Goal: Task Accomplishment & Management: Use online tool/utility

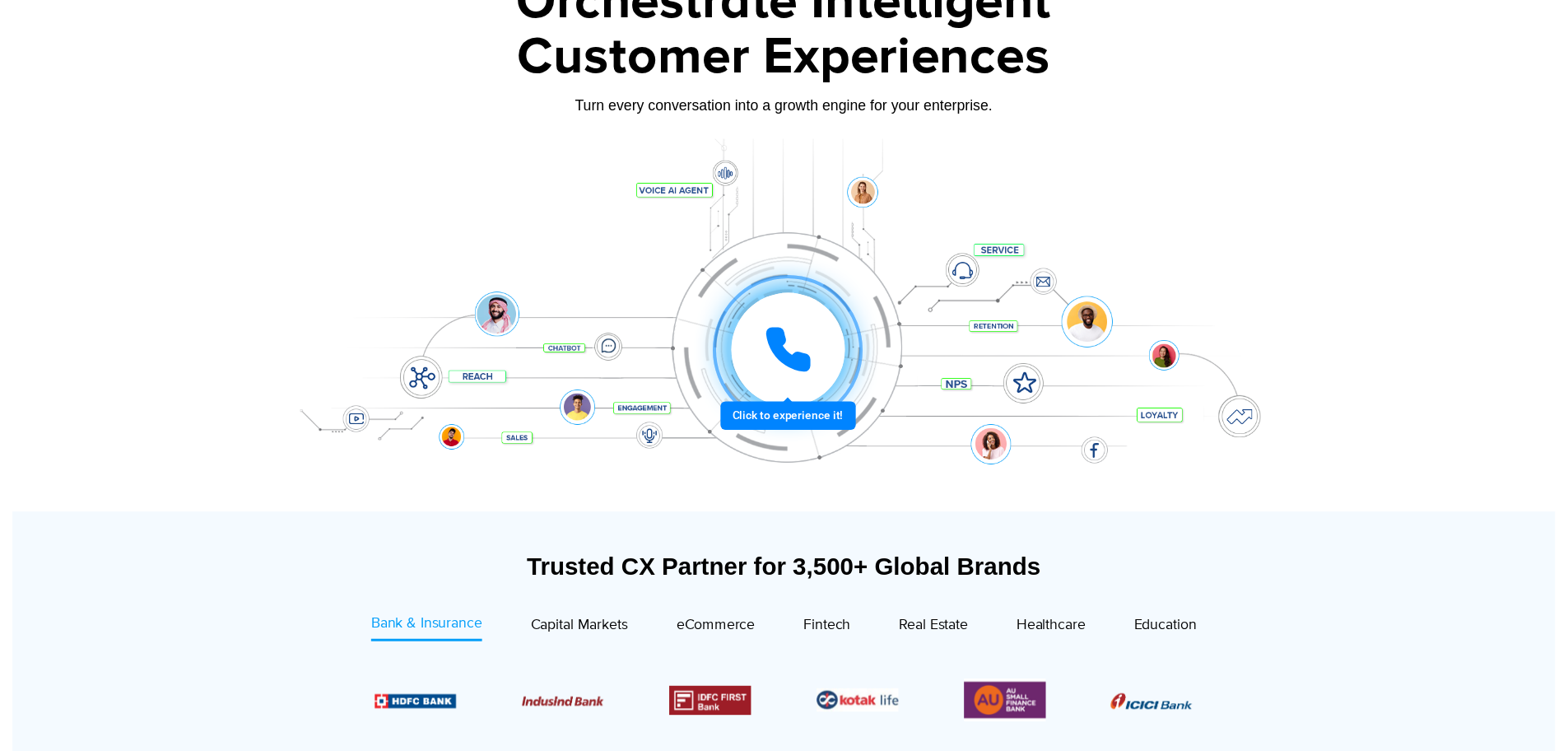
scroll to position [118, 0]
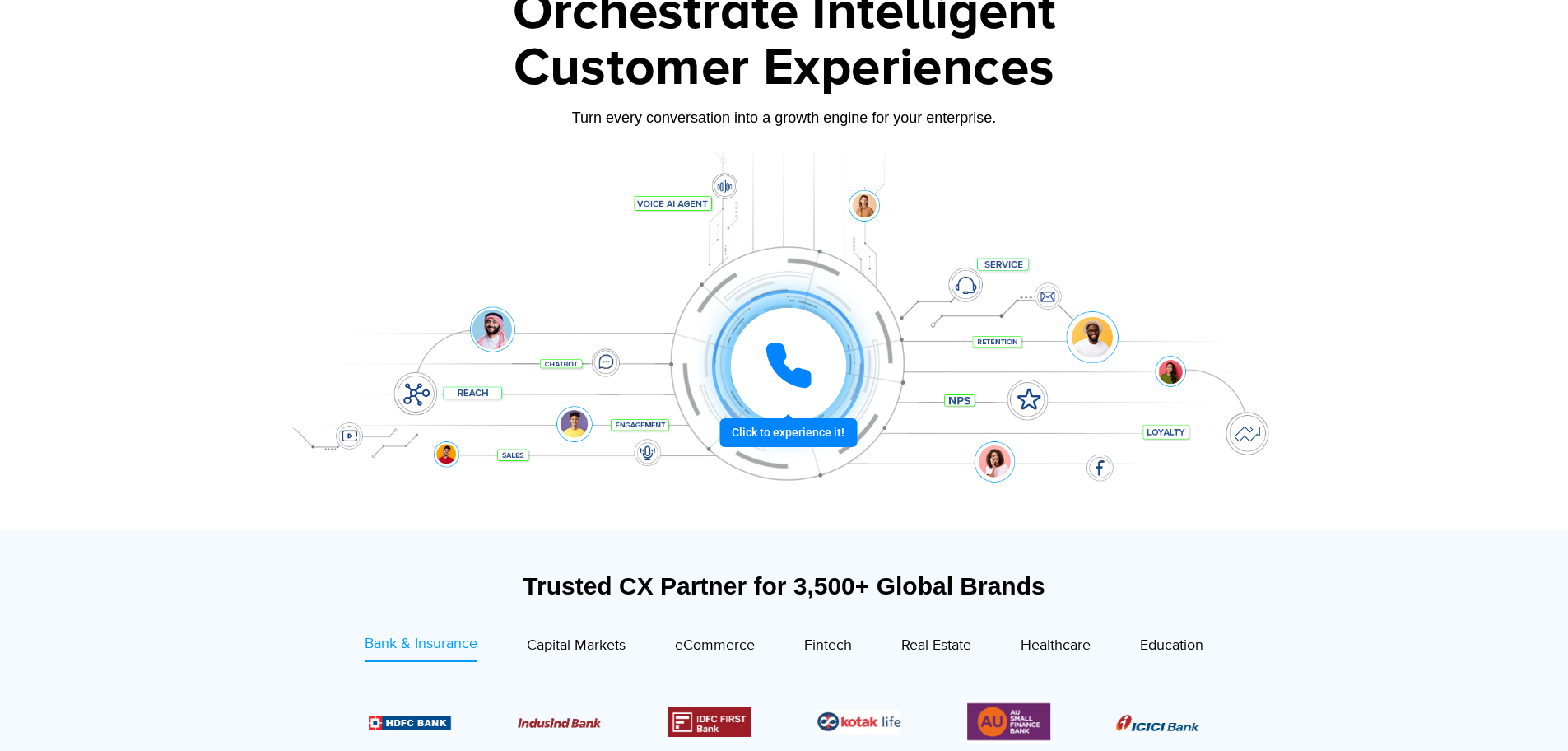
click at [801, 431] on div at bounding box center [788, 365] width 176 height 176
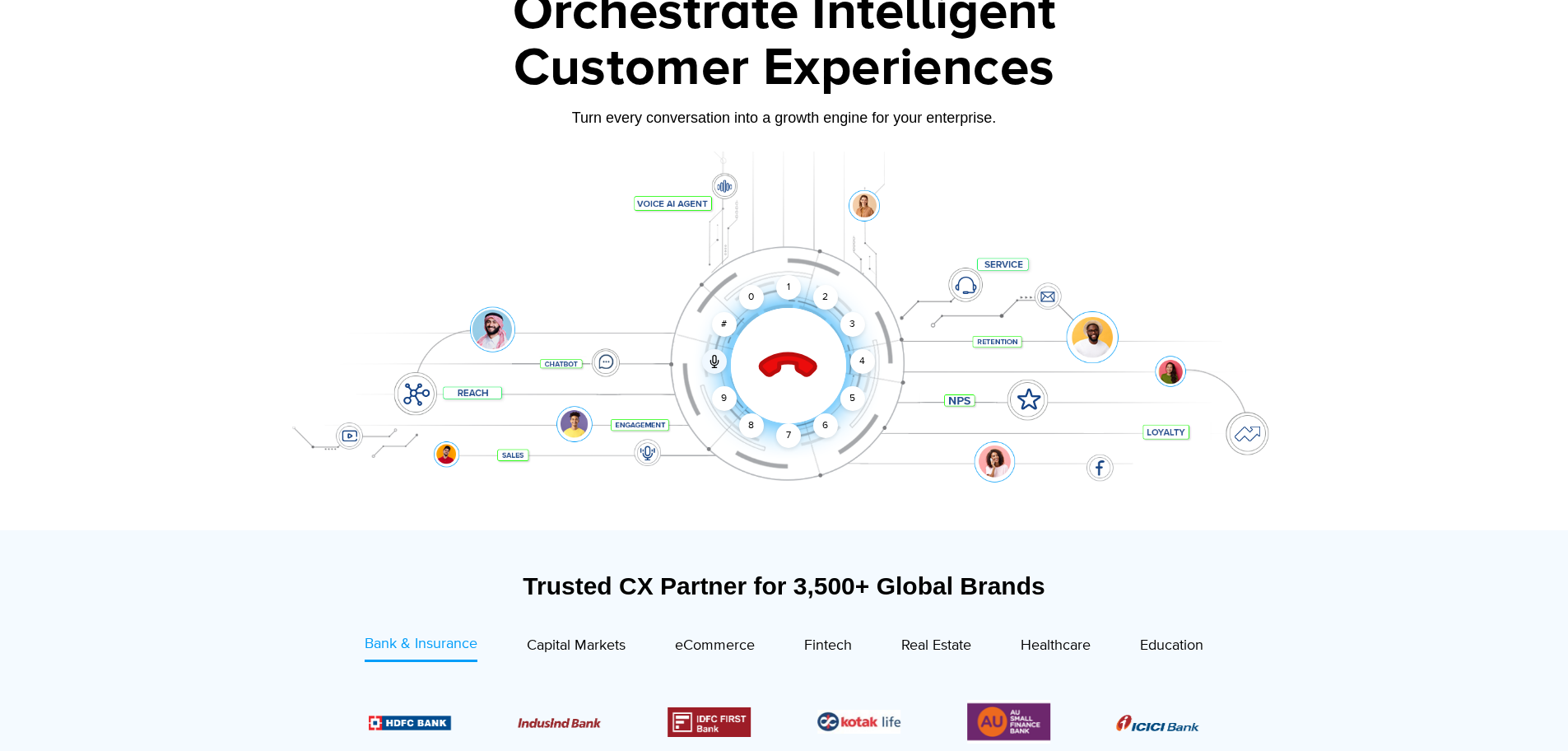
click at [801, 431] on div "Click to end call Call in progress... 1 2 3 4 5 6 7 8 9 # 0" at bounding box center [784, 332] width 1029 height 280
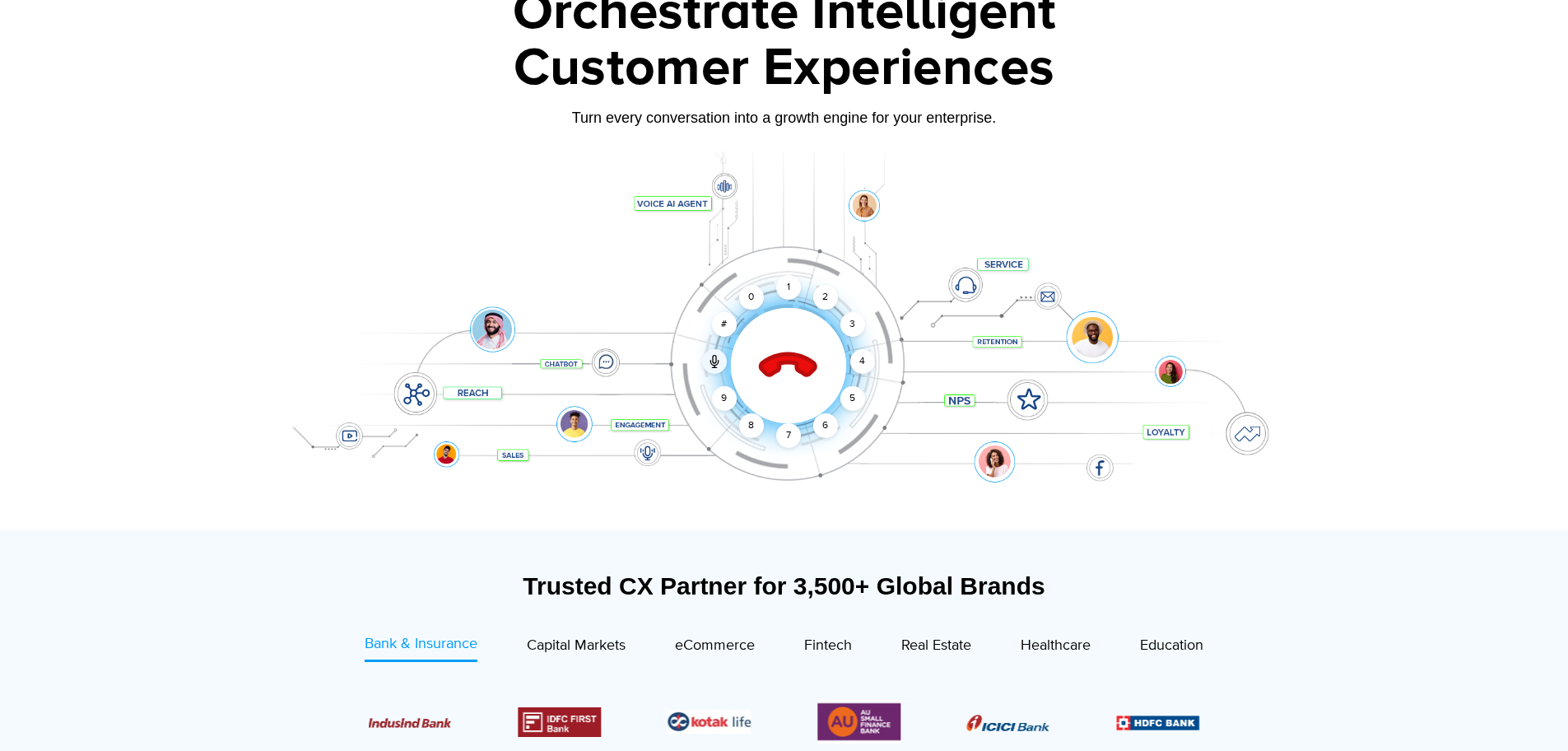
click at [801, 431] on div "Click to end call Call in progress... 1 2 3 4 5 6 7 8 9 # 0" at bounding box center [784, 332] width 1029 height 280
click at [718, 323] on div "#" at bounding box center [723, 324] width 24 height 24
click at [753, 291] on div "0" at bounding box center [751, 297] width 24 height 24
click at [793, 277] on div "1" at bounding box center [787, 287] width 24 height 24
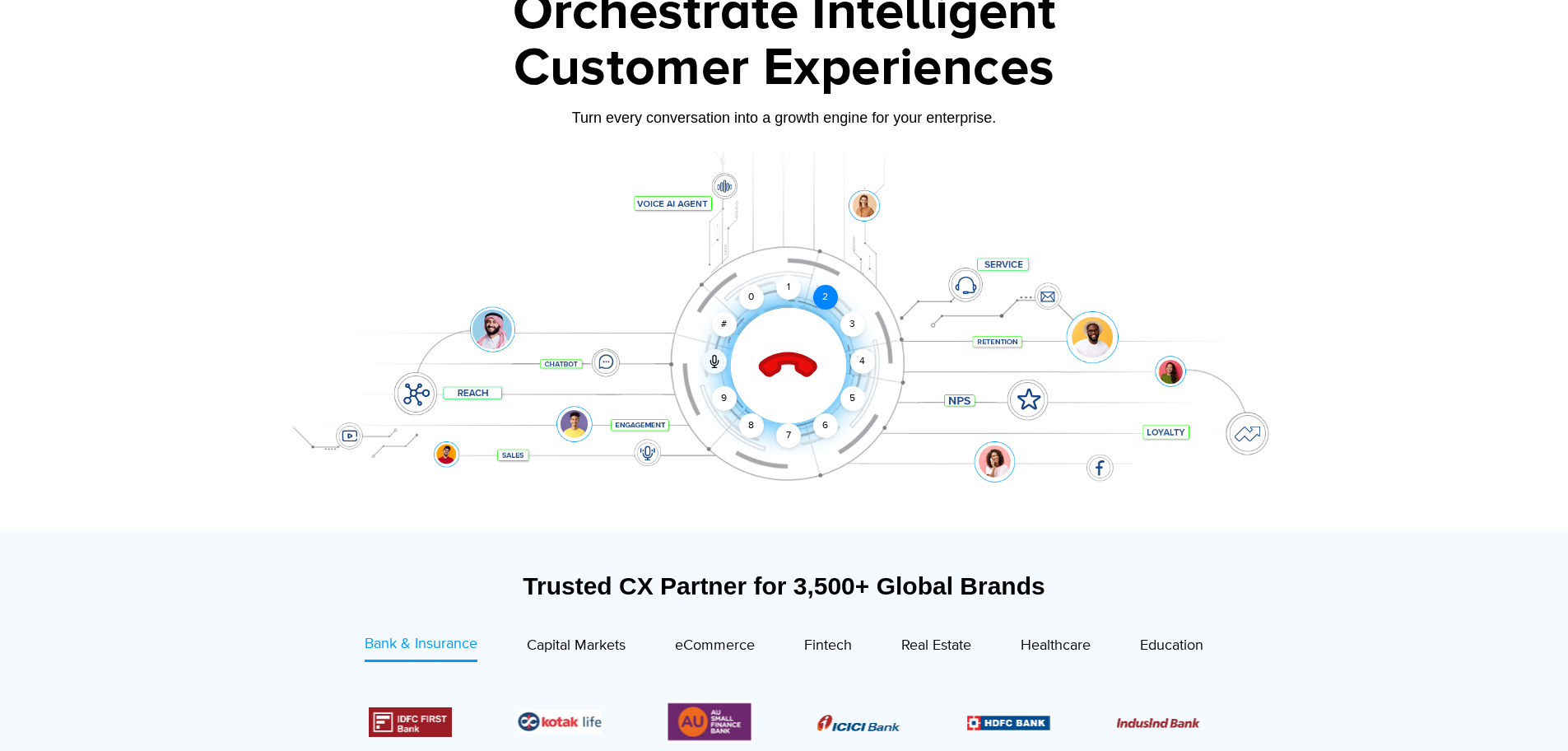
click at [821, 301] on div "2" at bounding box center [825, 297] width 24 height 24
click at [850, 327] on div "3" at bounding box center [851, 324] width 24 height 24
click at [869, 360] on div "4" at bounding box center [862, 360] width 24 height 24
click at [863, 415] on div "Click to end call Call connected 1 2 3 4 5 6 7 8 9 # 0" at bounding box center [784, 332] width 1029 height 280
click at [855, 394] on div "5" at bounding box center [851, 398] width 24 height 24
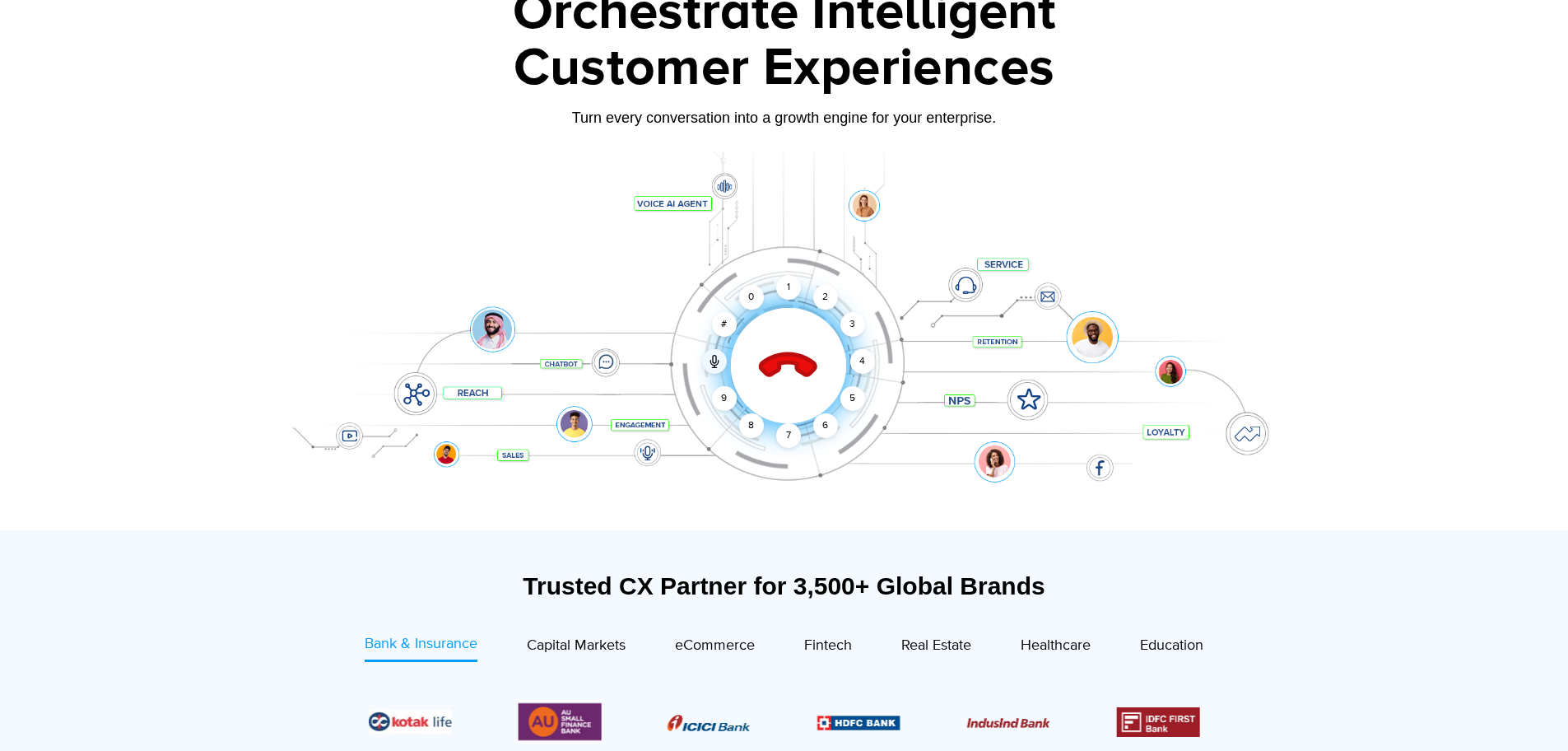
click at [808, 429] on div "Click to end call Call connected 1 2 3 4 5 6 7 8 9 # 0" at bounding box center [784, 332] width 1029 height 280
click at [777, 435] on div "7" at bounding box center [787, 435] width 24 height 24
click at [781, 370] on icon at bounding box center [787, 365] width 57 height 57
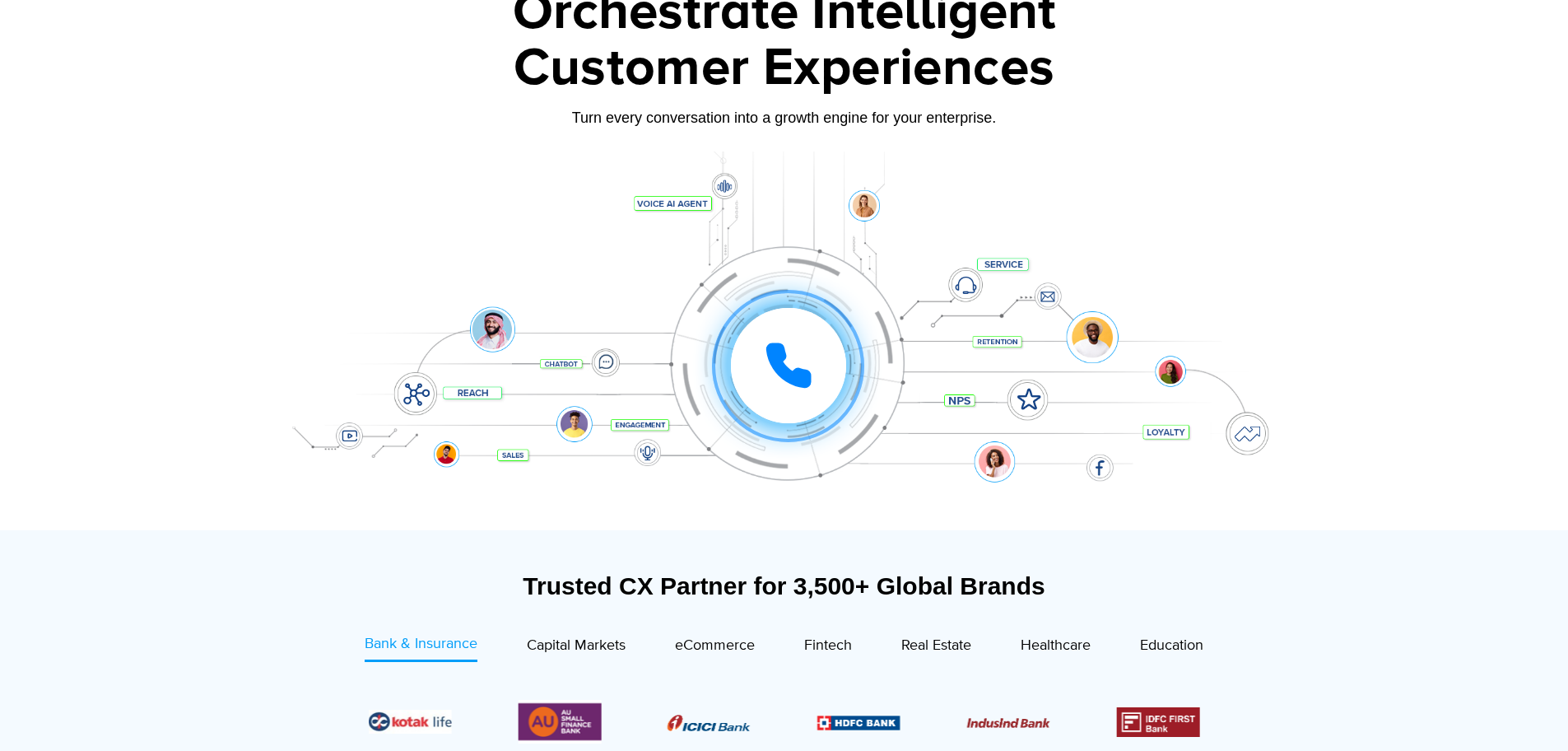
click at [1102, 203] on div "Click to experience it! Call ended 1 2 3 4 5 6 7 8 9 # 0" at bounding box center [784, 332] width 1029 height 280
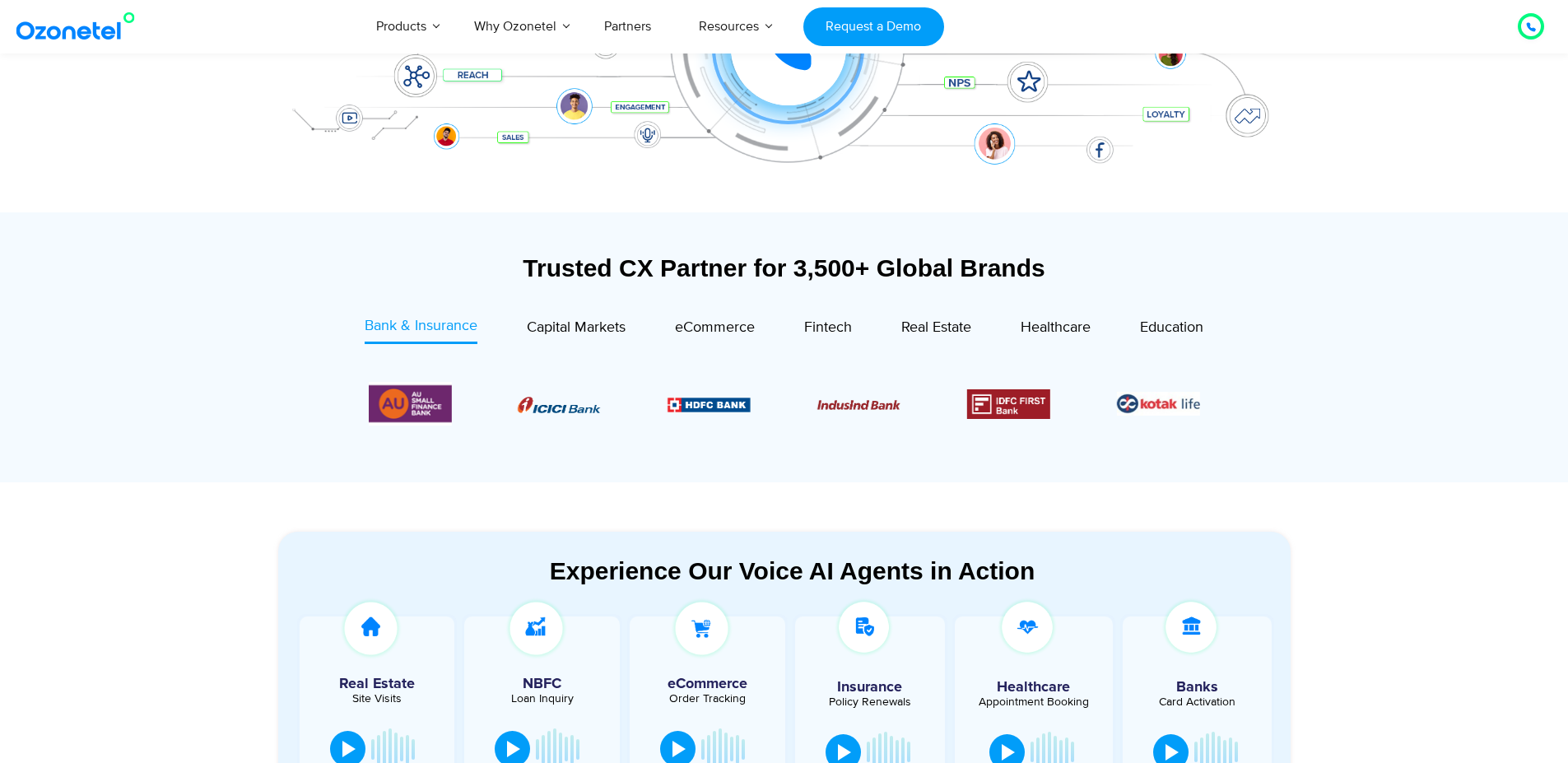
scroll to position [446, 0]
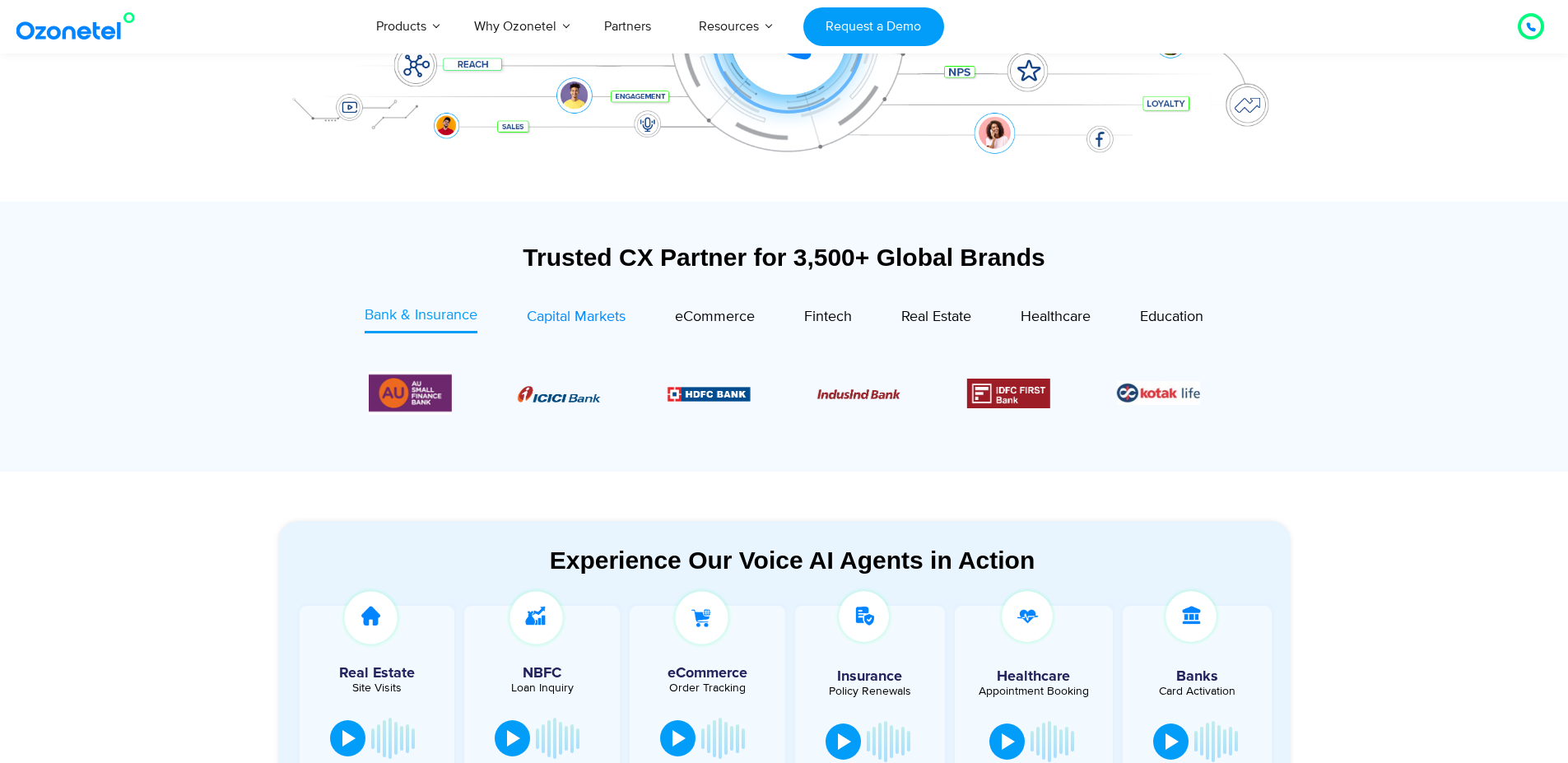
click at [555, 319] on span "Capital Markets" at bounding box center [576, 317] width 99 height 18
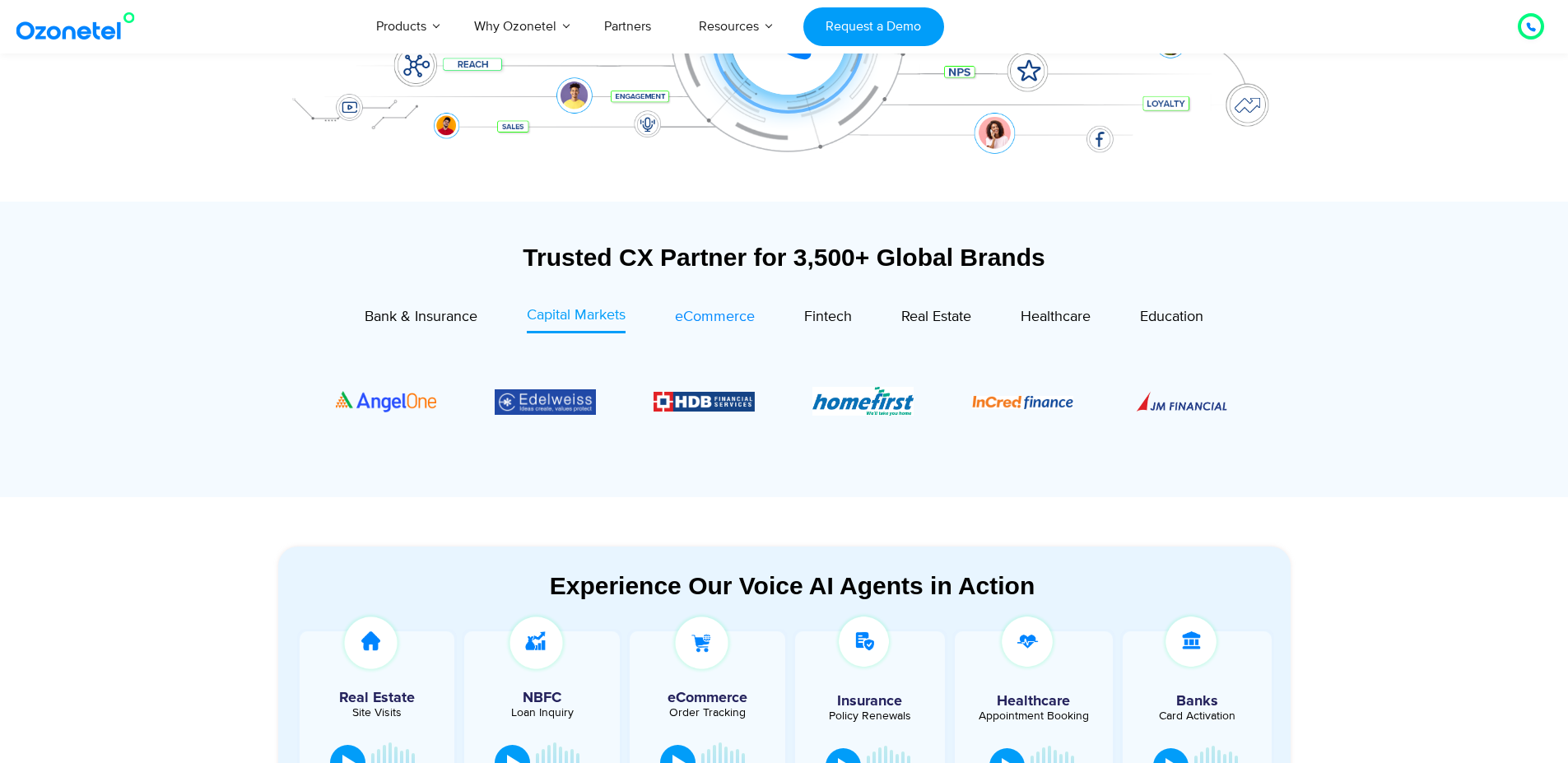
click at [683, 327] on div "eCommerce" at bounding box center [715, 317] width 79 height 22
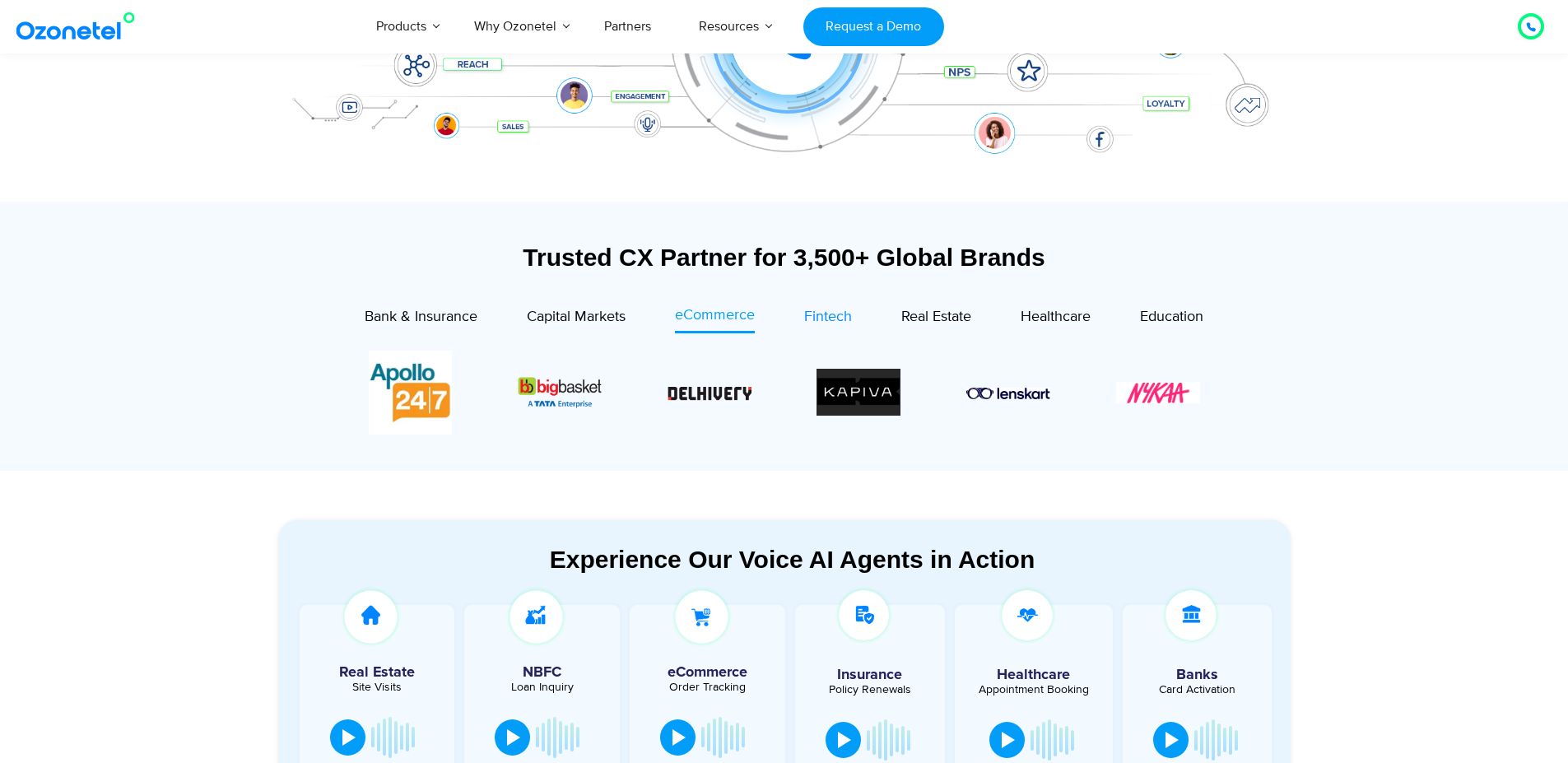
click at [817, 330] on link "Fintech" at bounding box center [827, 319] width 47 height 29
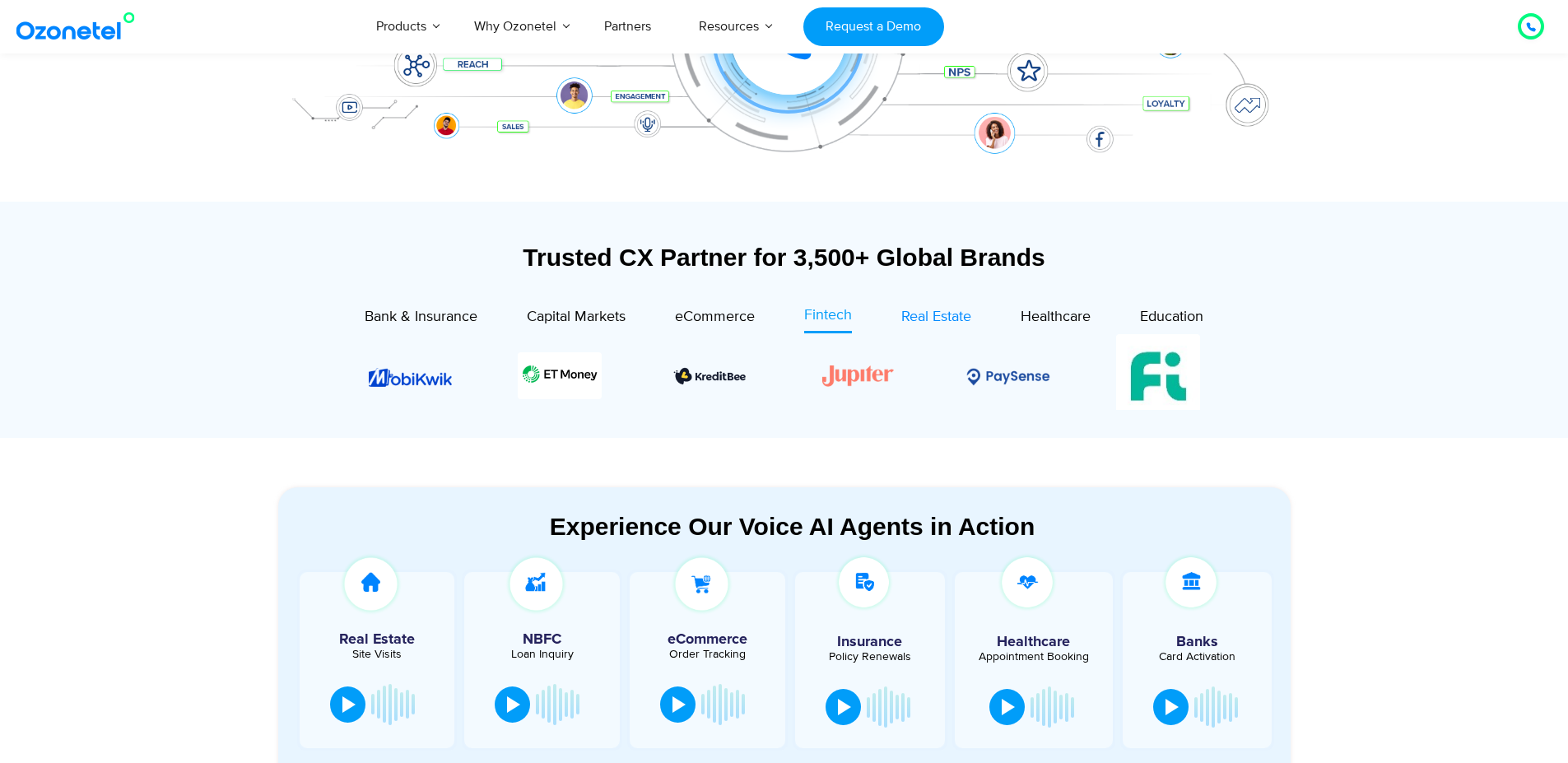
click at [918, 331] on link "Real Estate" at bounding box center [937, 319] width 70 height 29
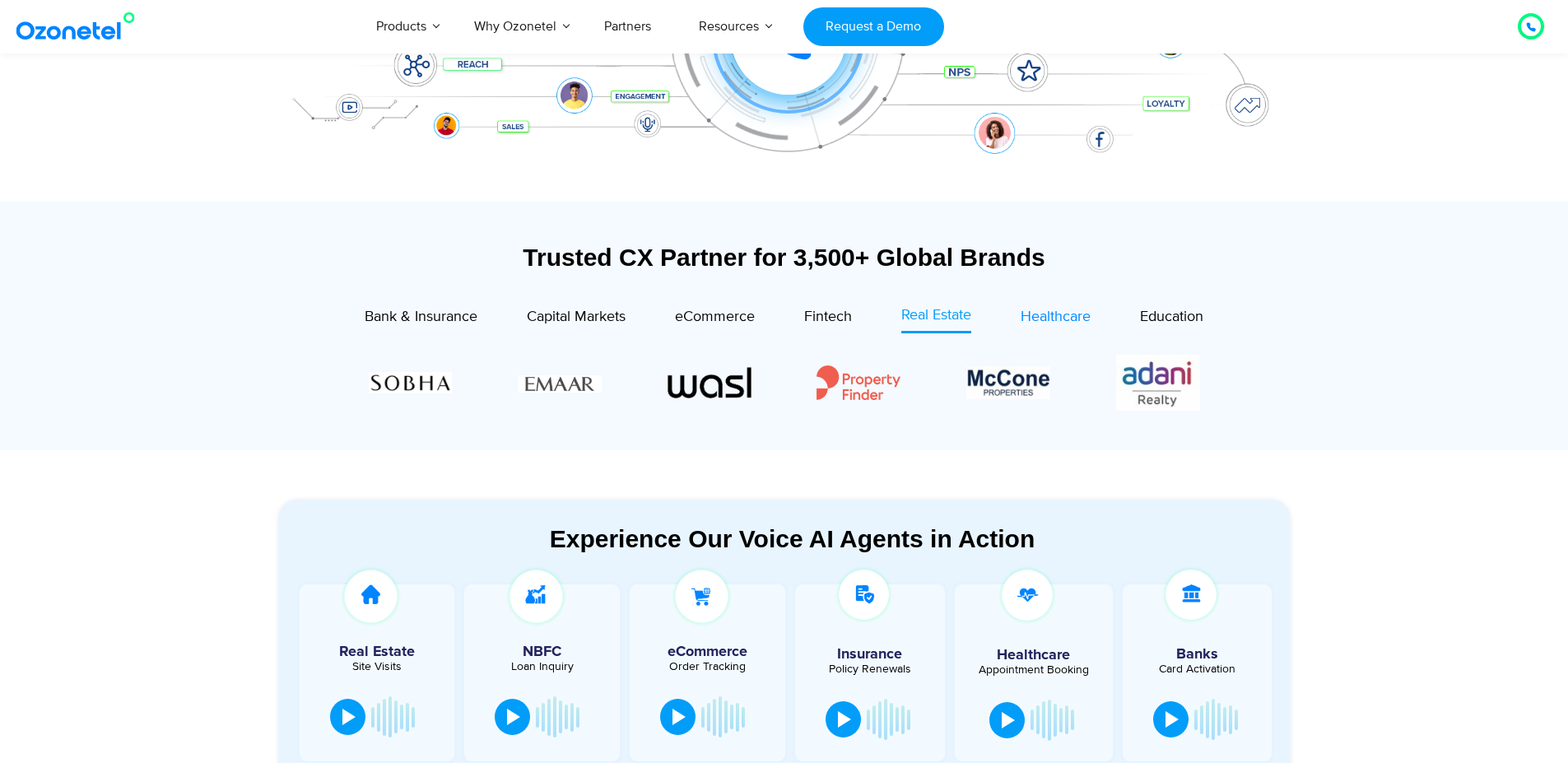
click at [1050, 328] on link "Healthcare" at bounding box center [1056, 319] width 70 height 29
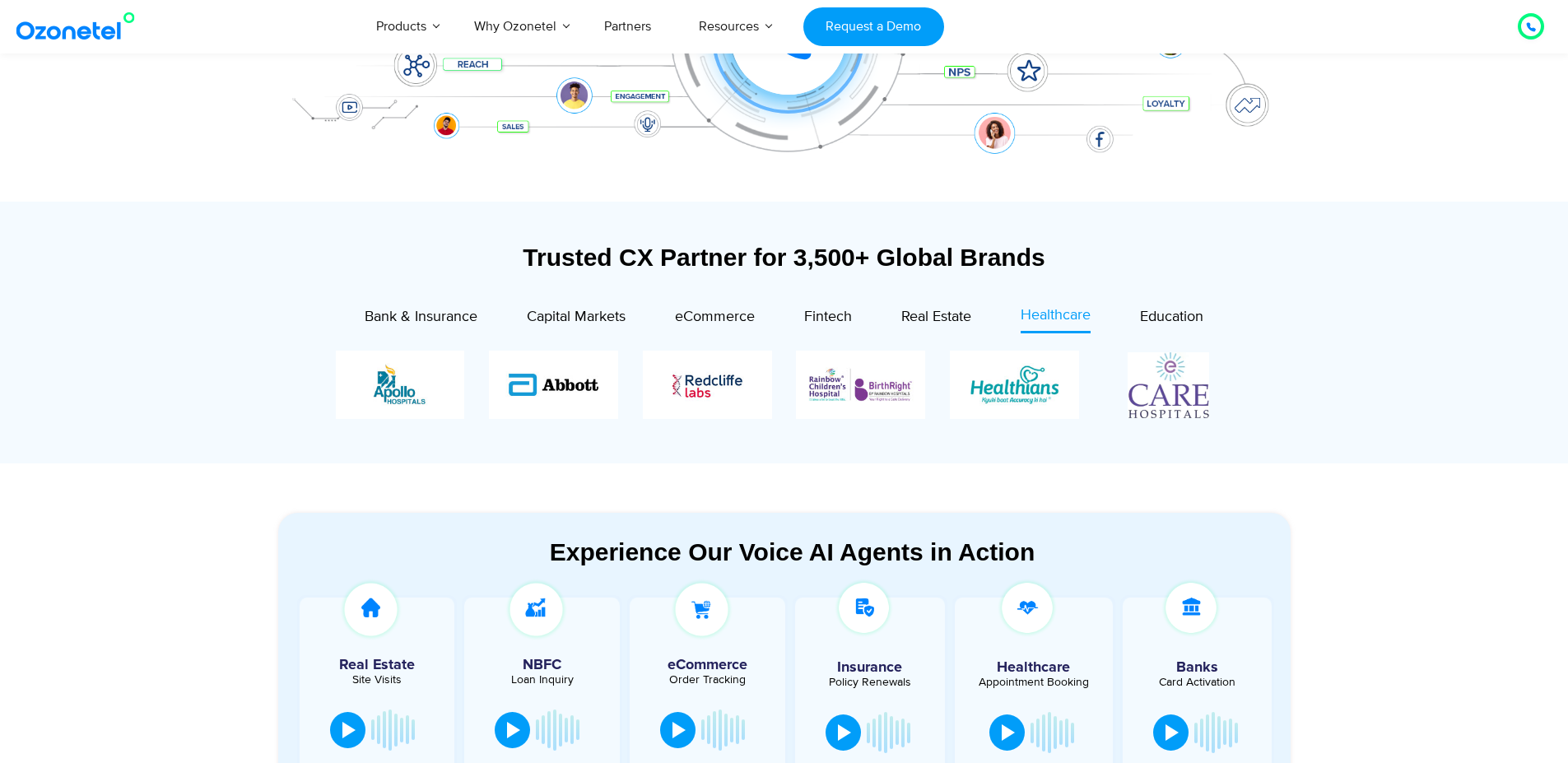
click at [1175, 334] on div at bounding box center [784, 384] width 979 height 102
click at [1173, 318] on span "Education" at bounding box center [1171, 317] width 63 height 18
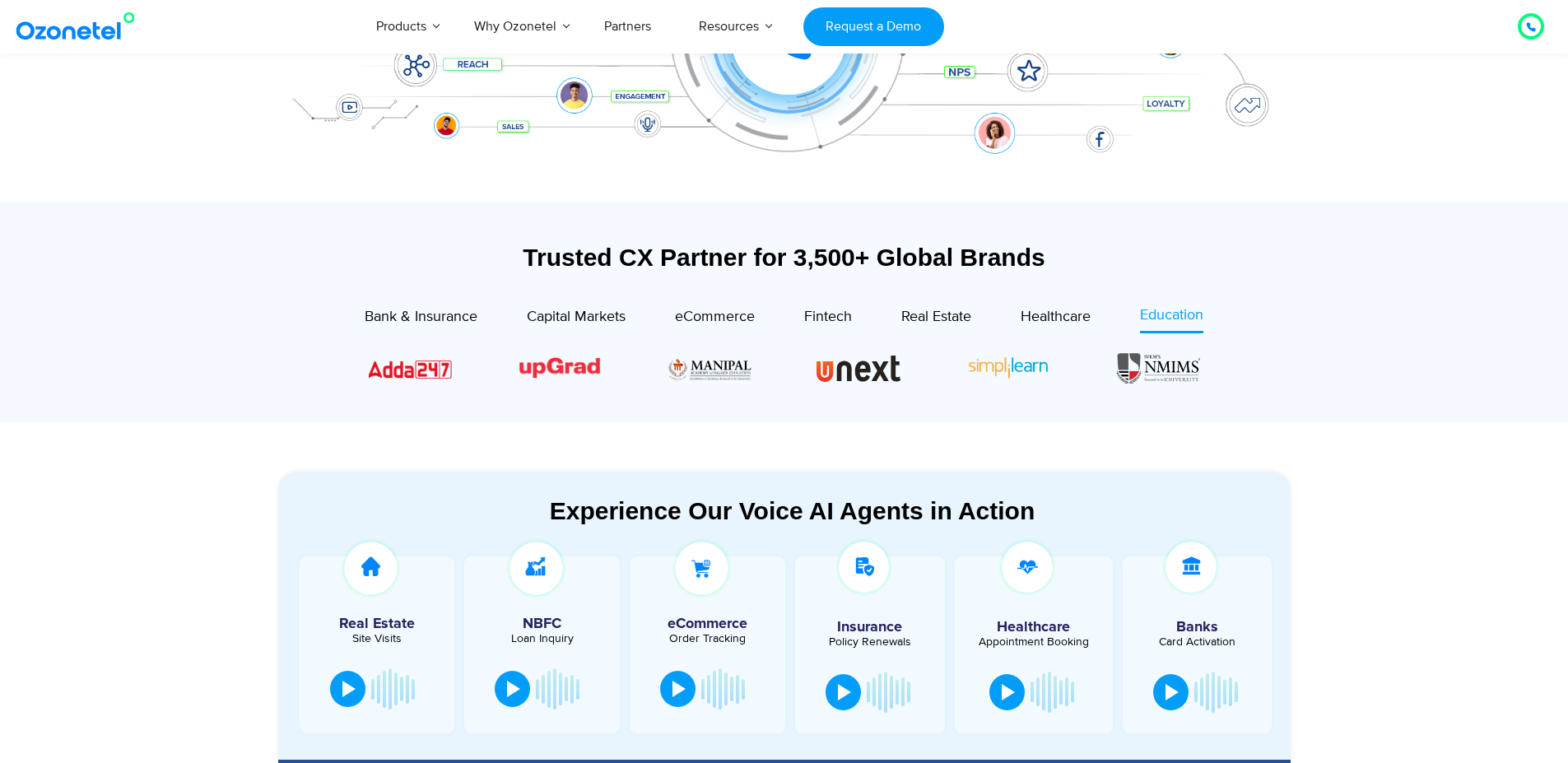
click at [1020, 304] on div "Healthcare" at bounding box center [1030, 319] width 119 height 29
click at [933, 320] on span "Real Estate" at bounding box center [937, 317] width 70 height 18
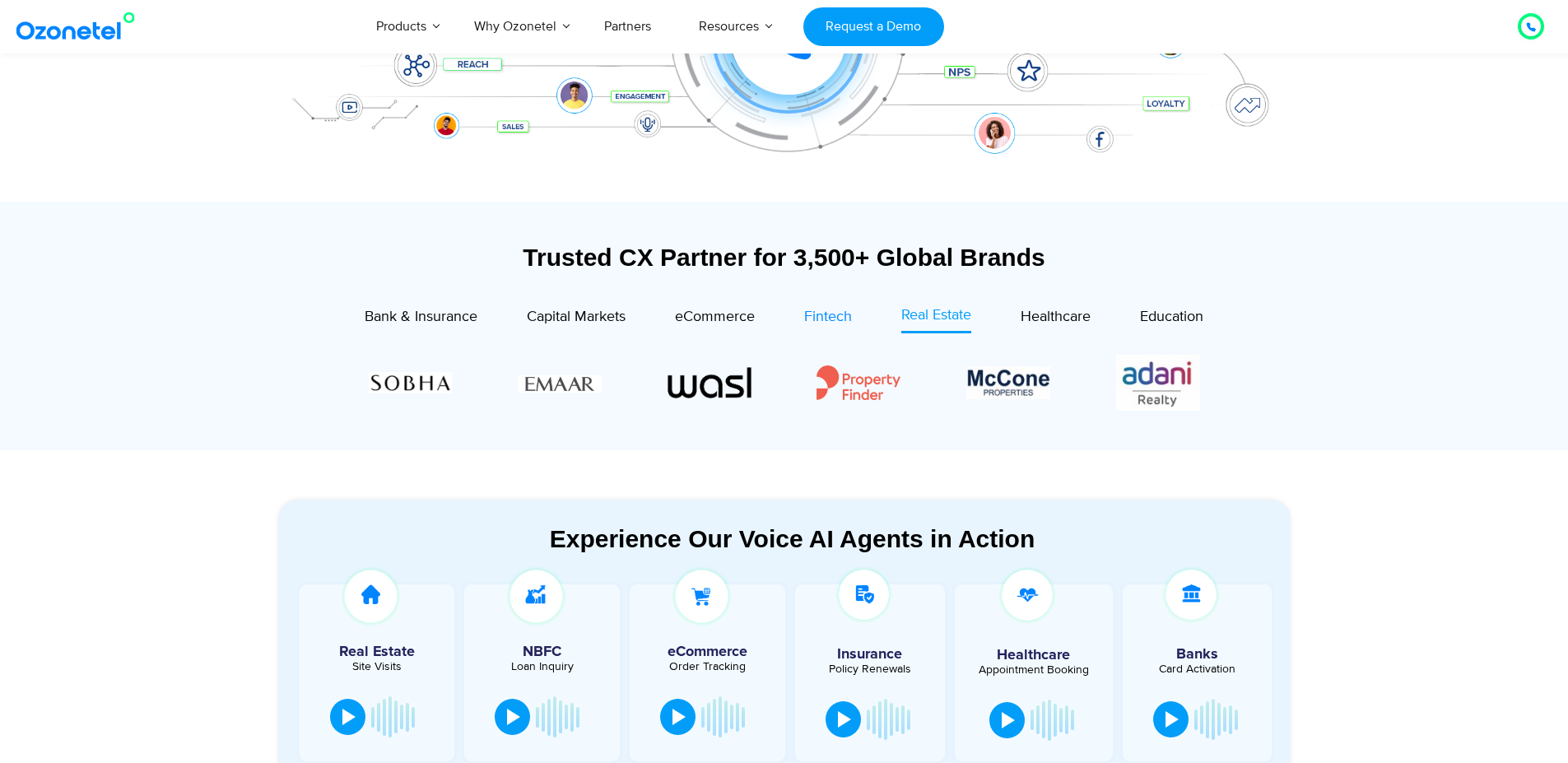
click at [818, 324] on span "Fintech" at bounding box center [827, 317] width 47 height 18
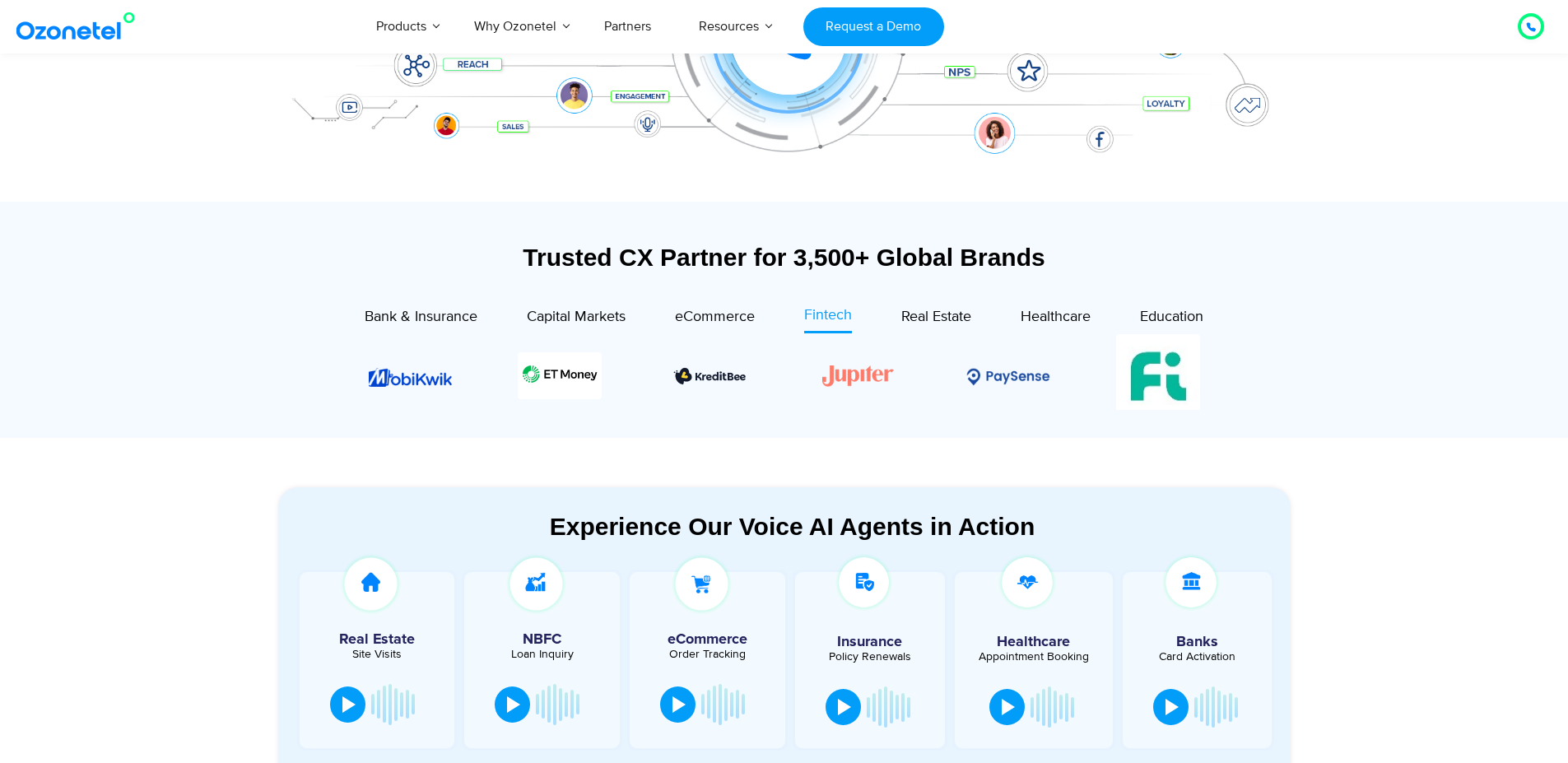
click at [972, 322] on div "Healthcare" at bounding box center [1030, 319] width 119 height 29
click at [932, 319] on span "Real Estate" at bounding box center [937, 317] width 70 height 18
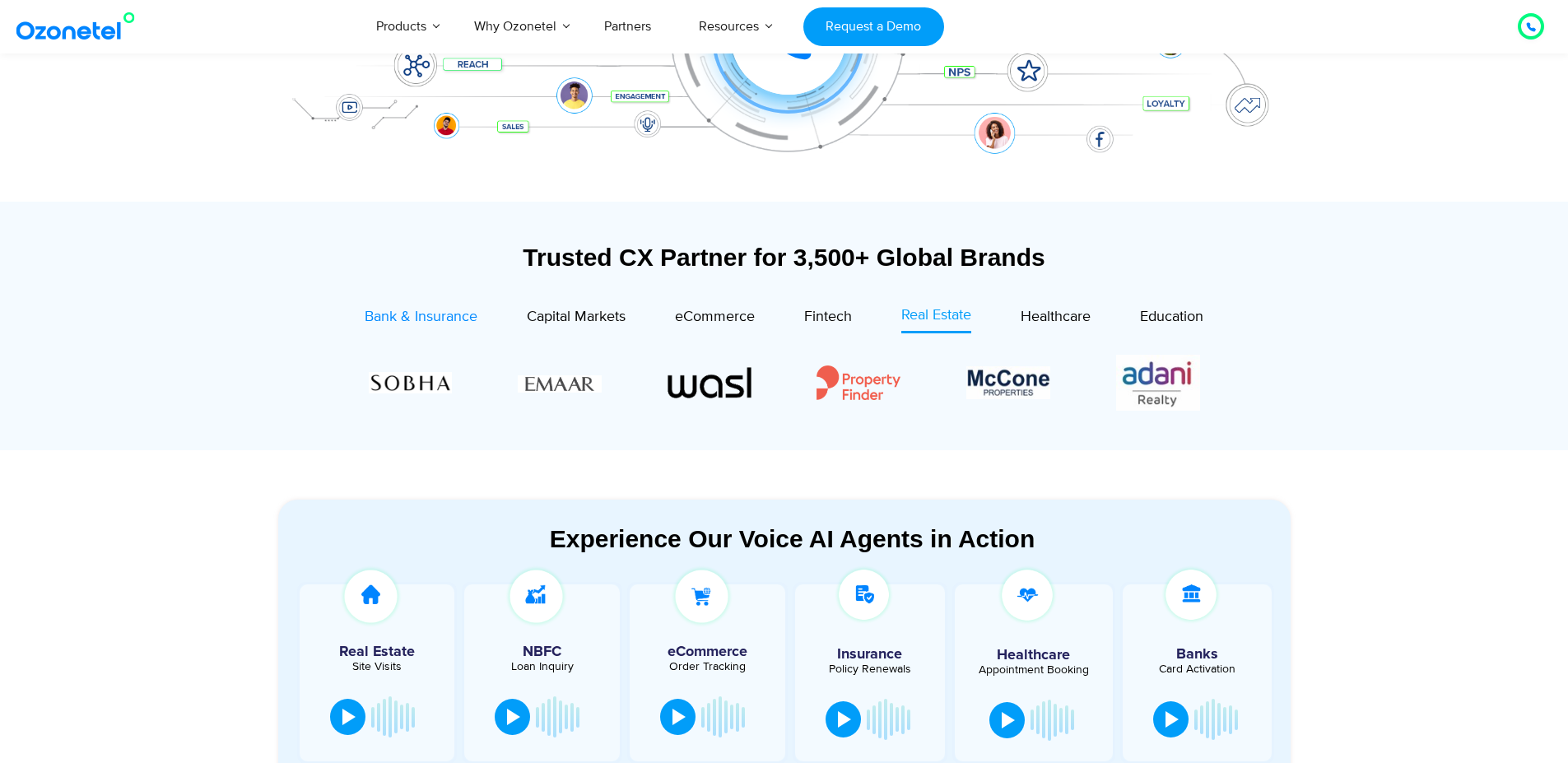
click at [397, 309] on span "Bank & Insurance" at bounding box center [420, 317] width 112 height 18
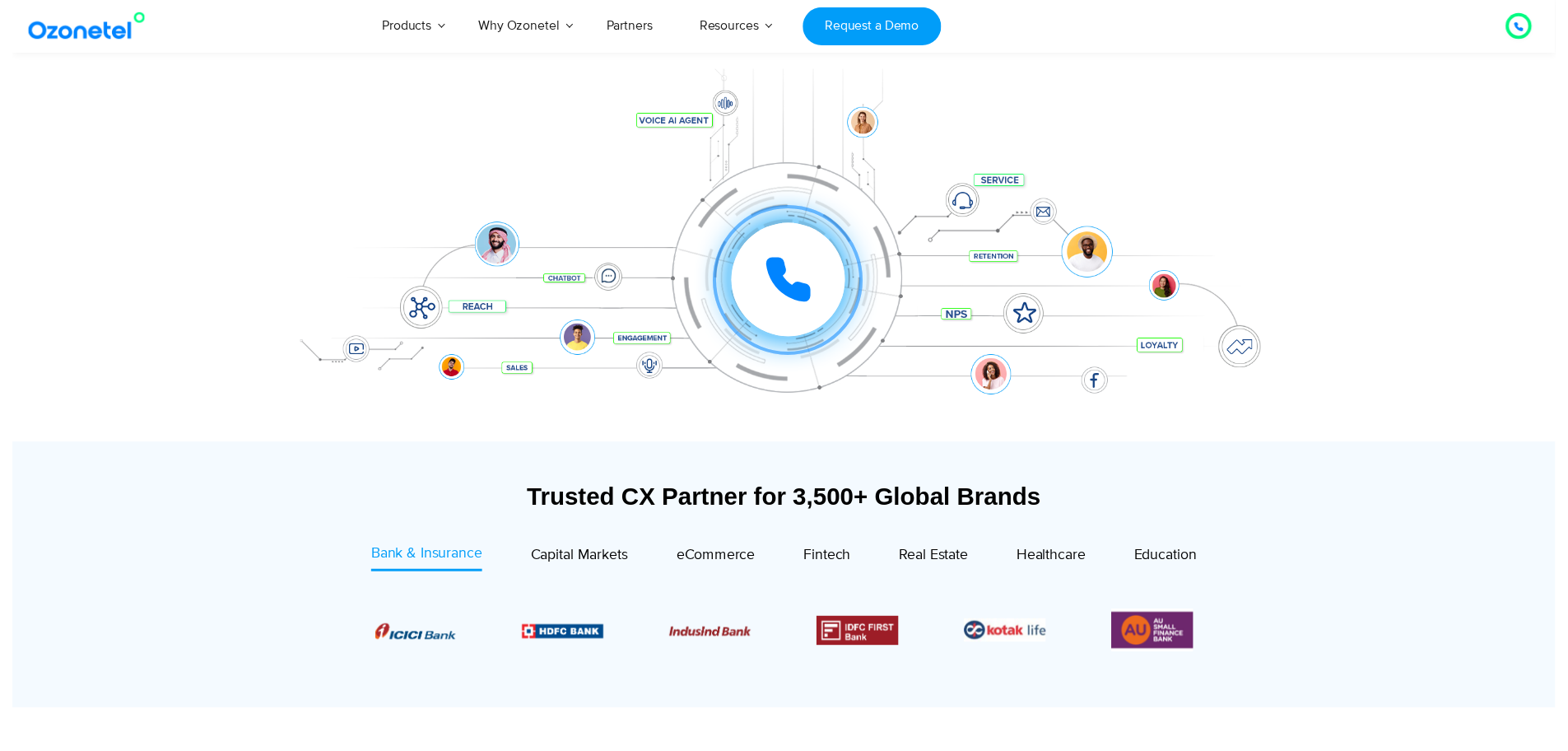
scroll to position [0, 0]
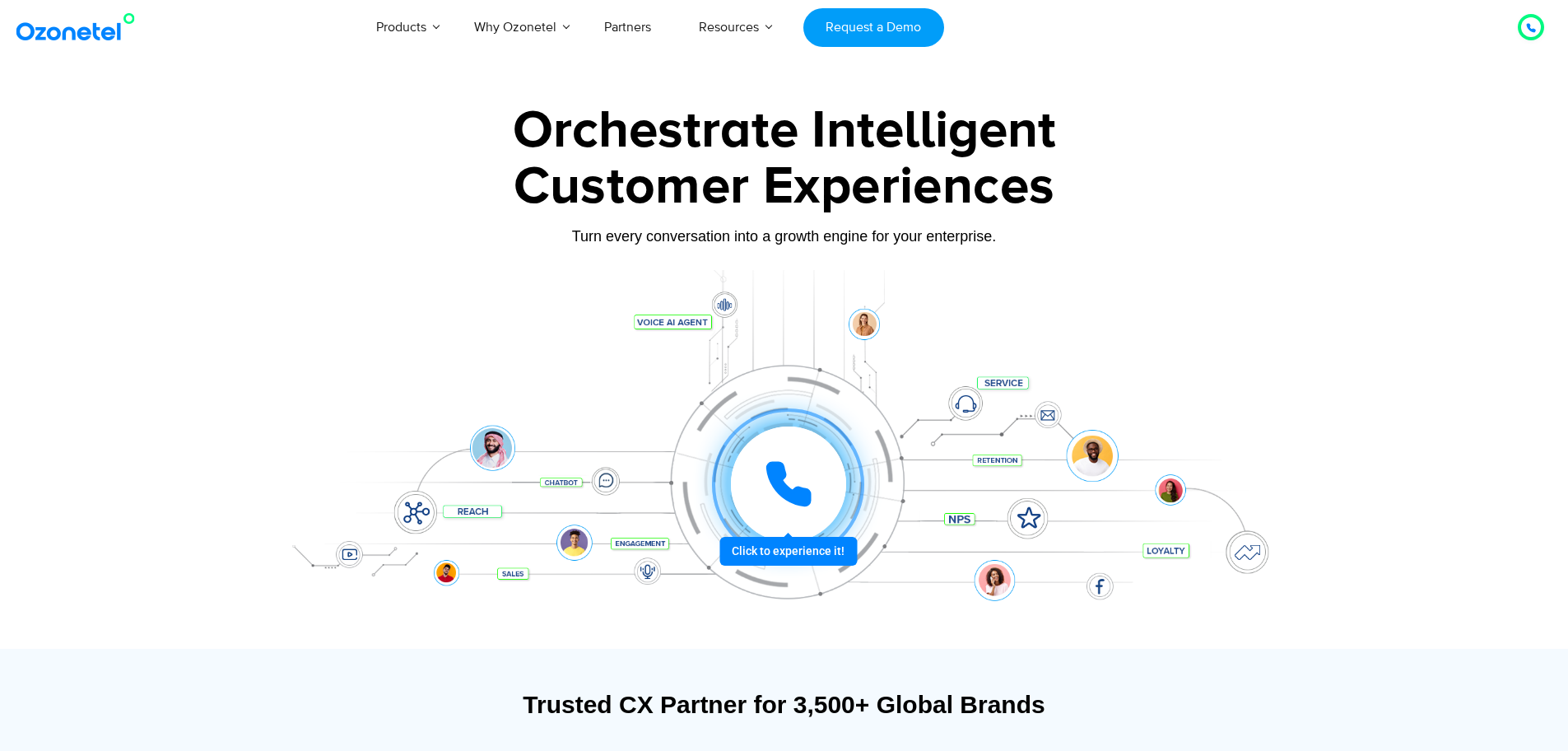
click at [786, 496] on icon at bounding box center [788, 484] width 41 height 41
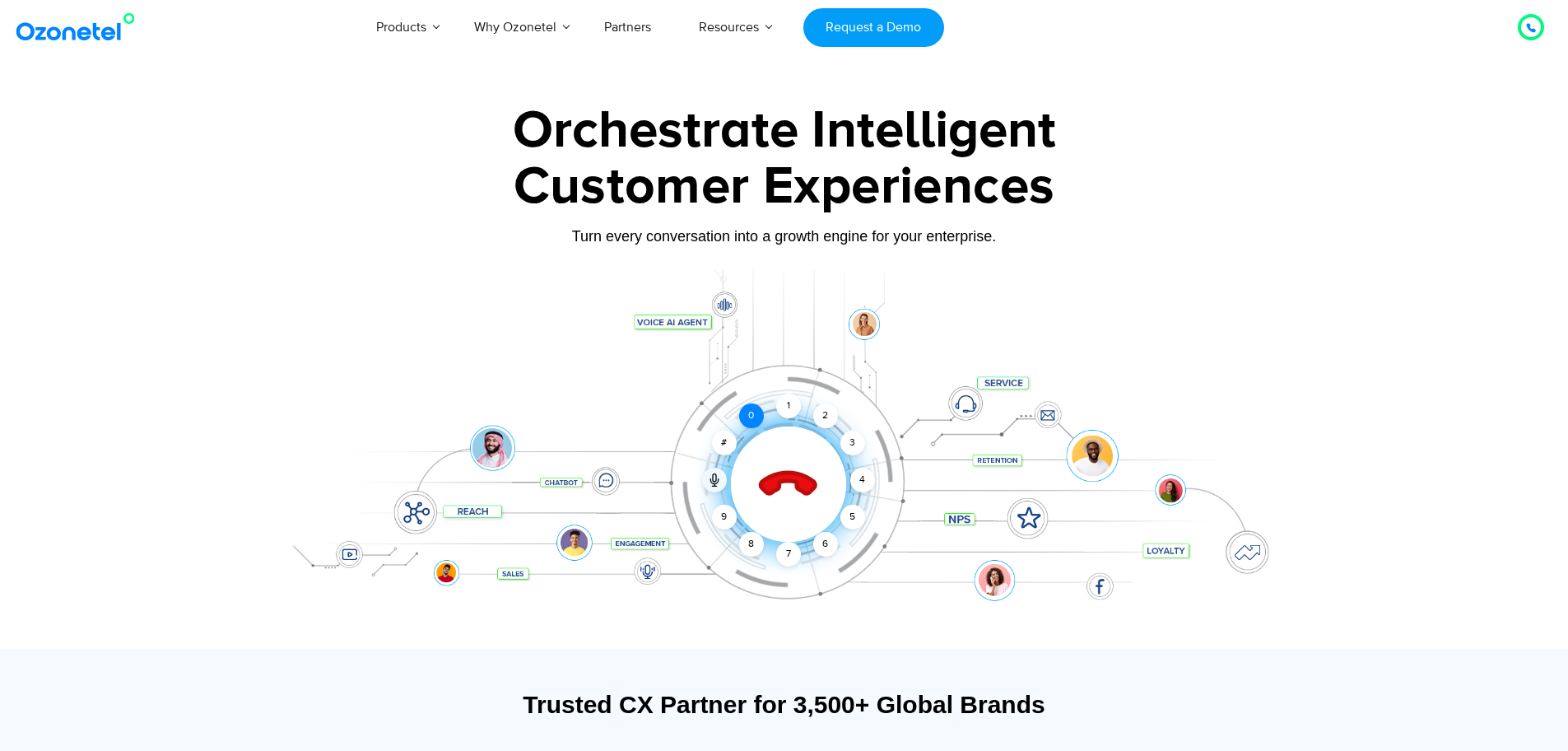
click at [748, 416] on div "0" at bounding box center [751, 415] width 24 height 24
click at [776, 477] on icon at bounding box center [787, 485] width 57 height 57
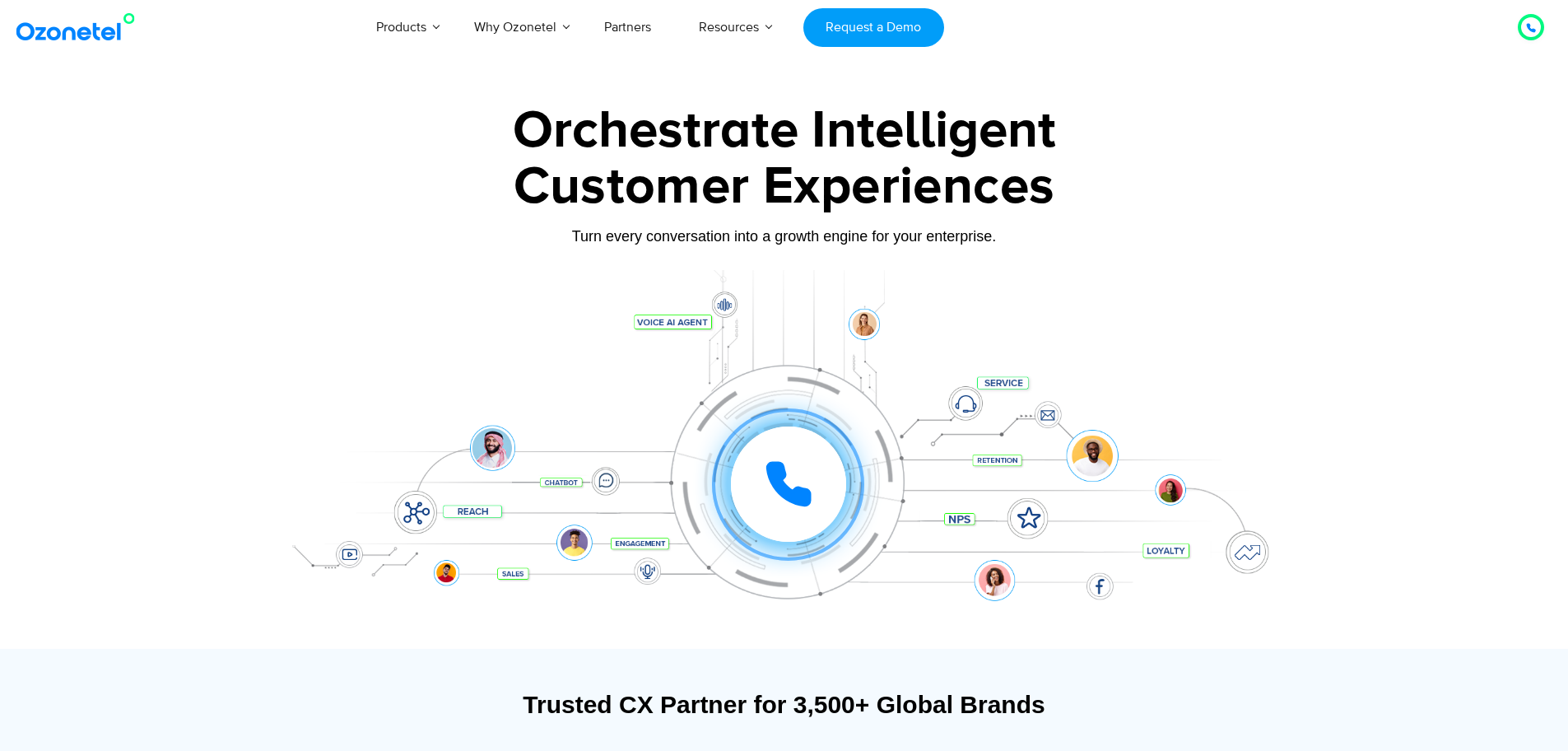
click at [414, 274] on div at bounding box center [784, 459] width 1029 height 379
click at [464, 297] on div at bounding box center [784, 459] width 1029 height 379
